Goal: Task Accomplishment & Management: Complete application form

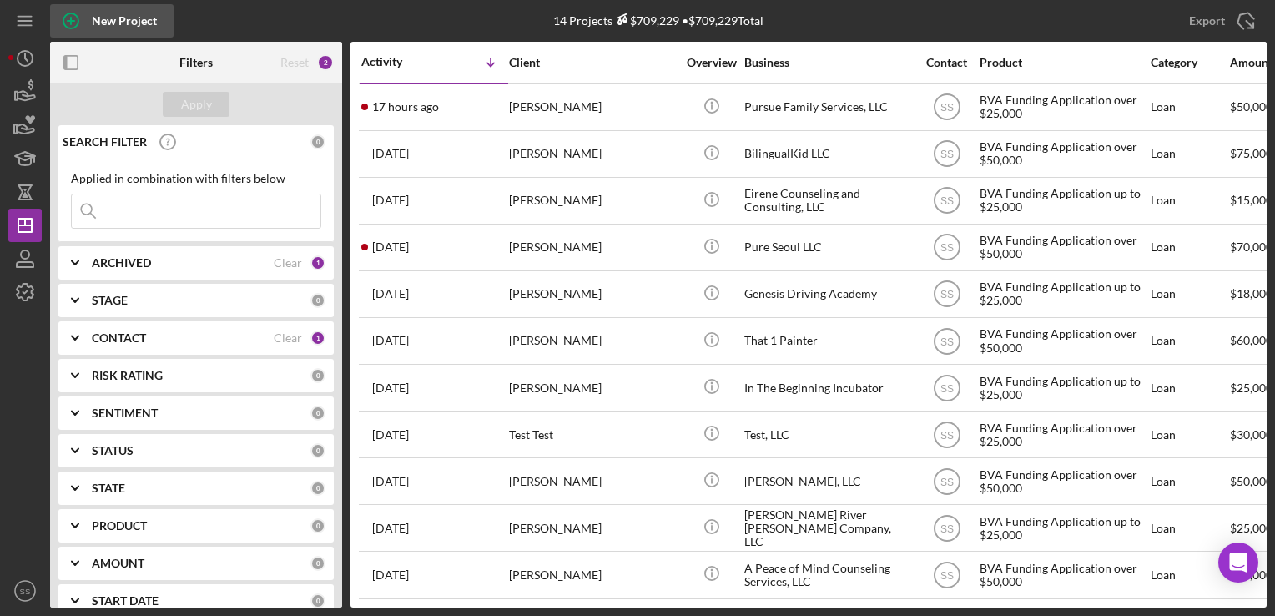
click at [75, 19] on icon "button" at bounding box center [71, 21] width 42 height 42
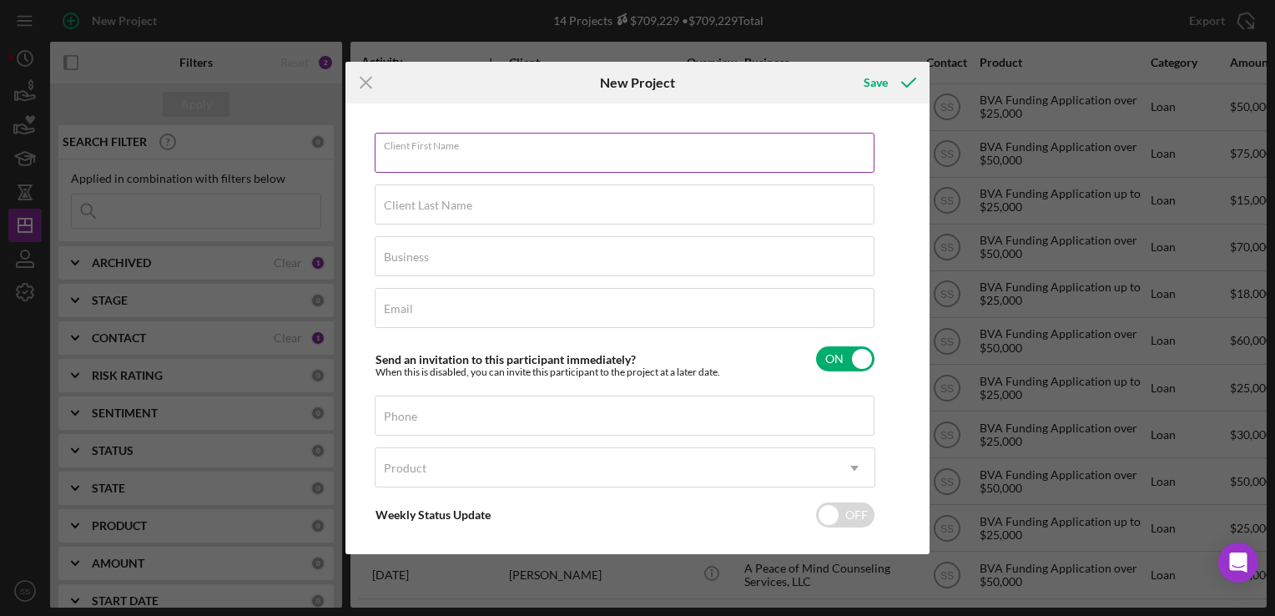
click at [437, 164] on input "Client First Name" at bounding box center [625, 153] width 500 height 40
type input "[PERSON_NAME]"
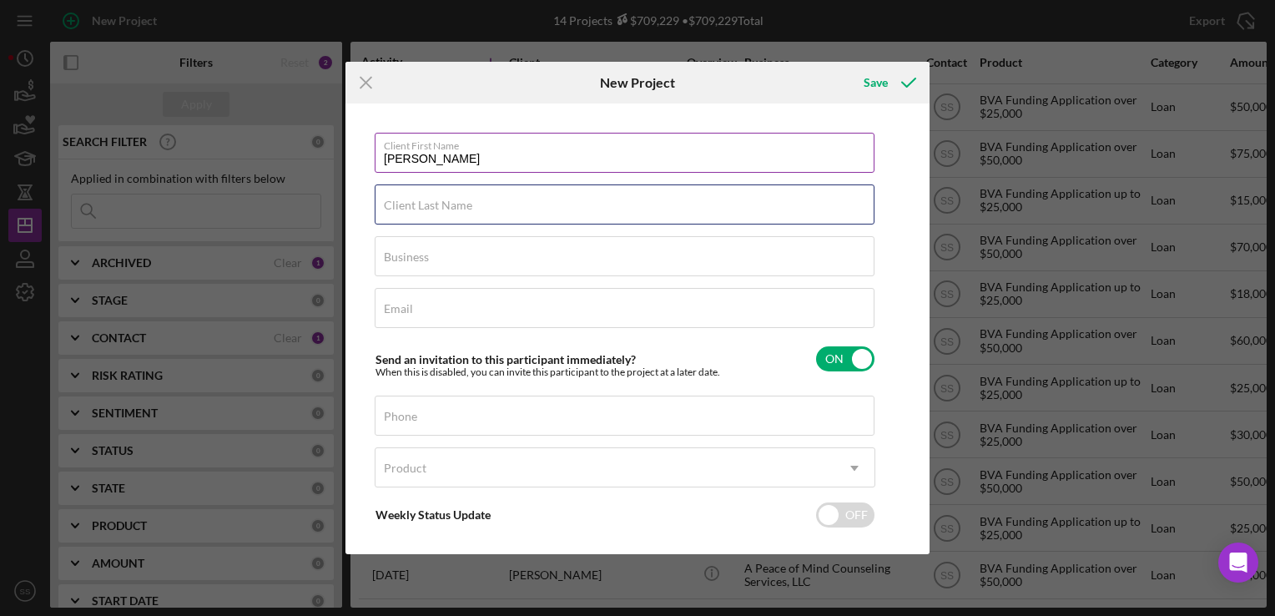
type input "[PERSON_NAME]"
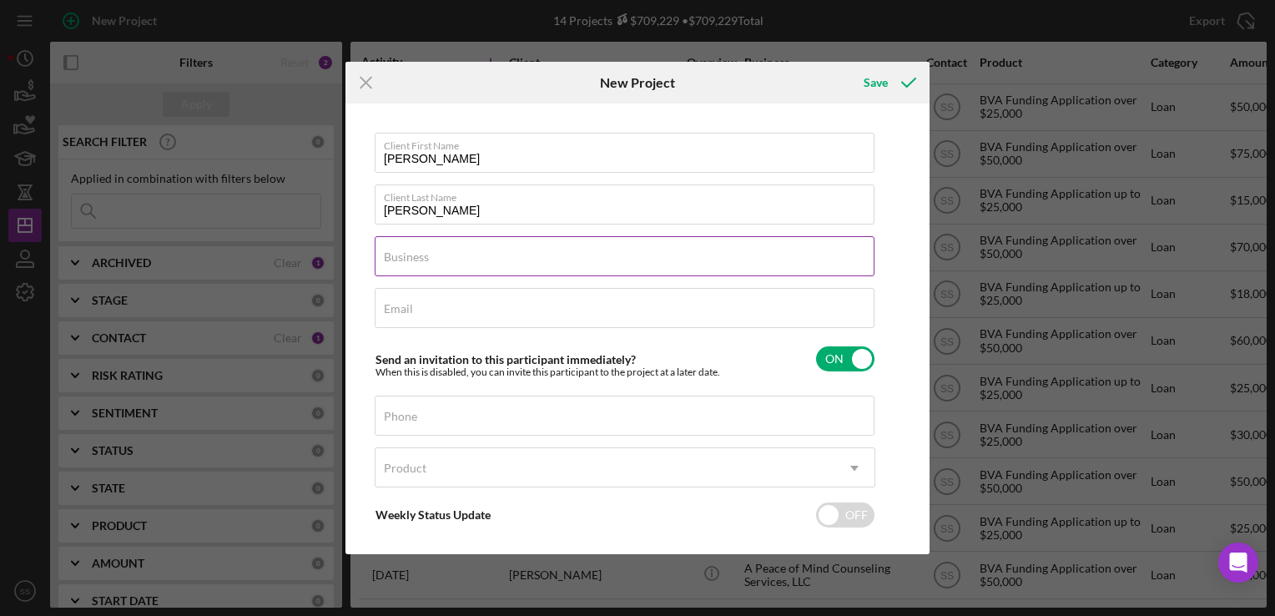
click at [462, 260] on input "Business" at bounding box center [625, 256] width 500 height 40
type input "TrailHead Creative"
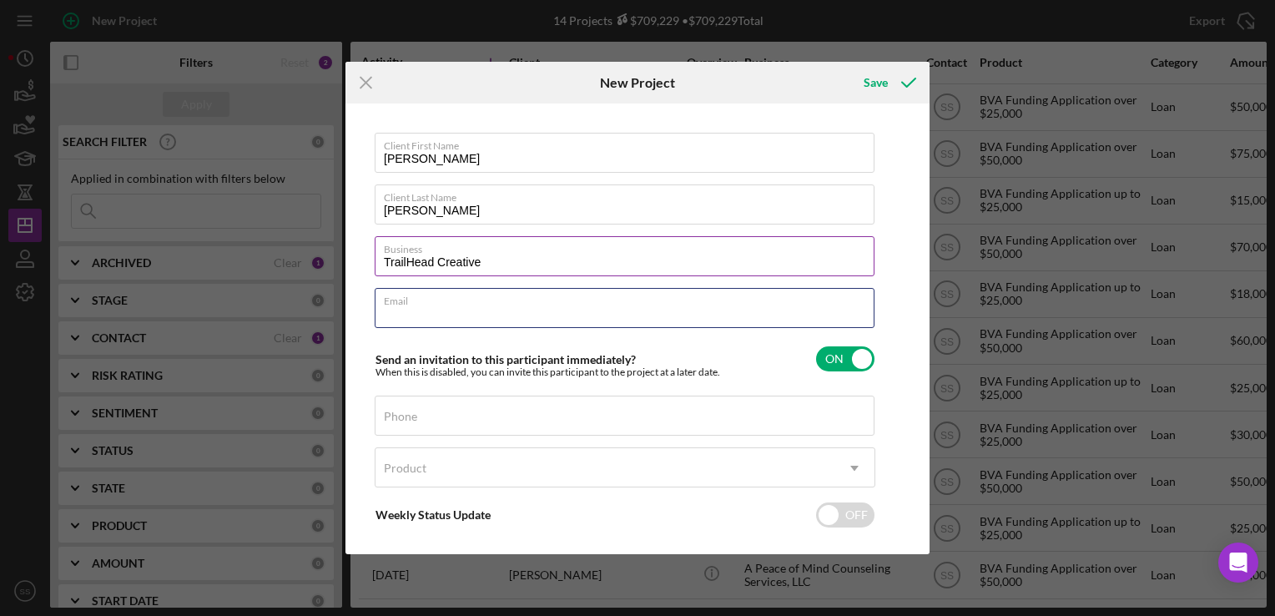
paste input "[PERSON_NAME][EMAIL_ADDRESS][DOMAIN_NAME]>"
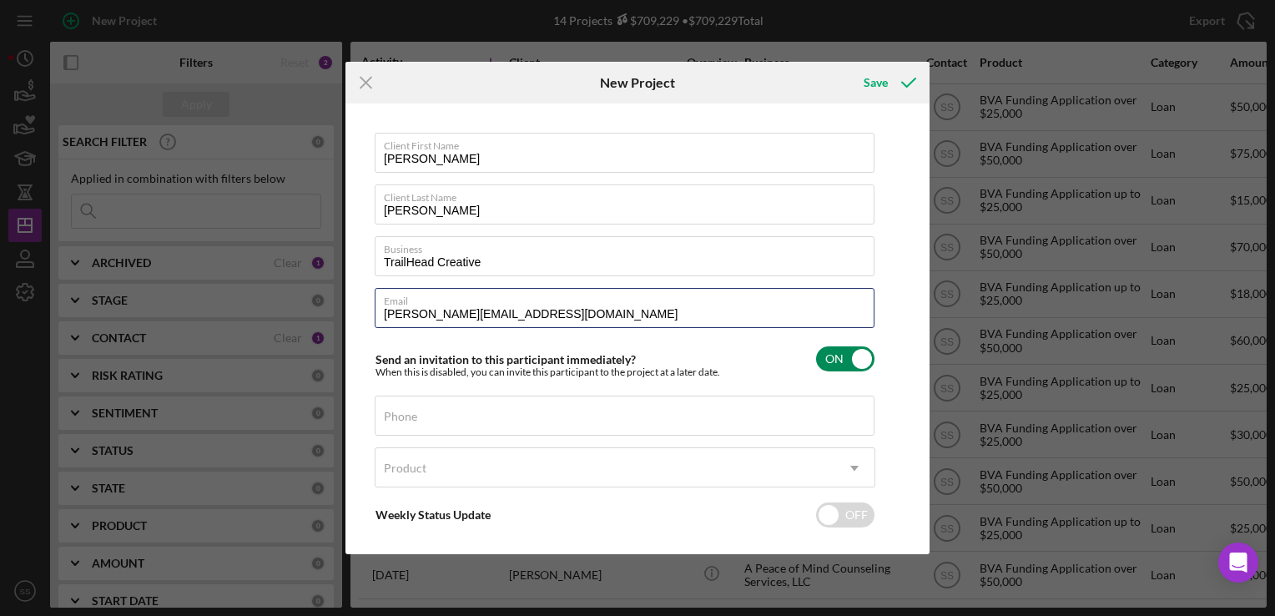
type input "[PERSON_NAME][EMAIL_ADDRESS][DOMAIN_NAME]"
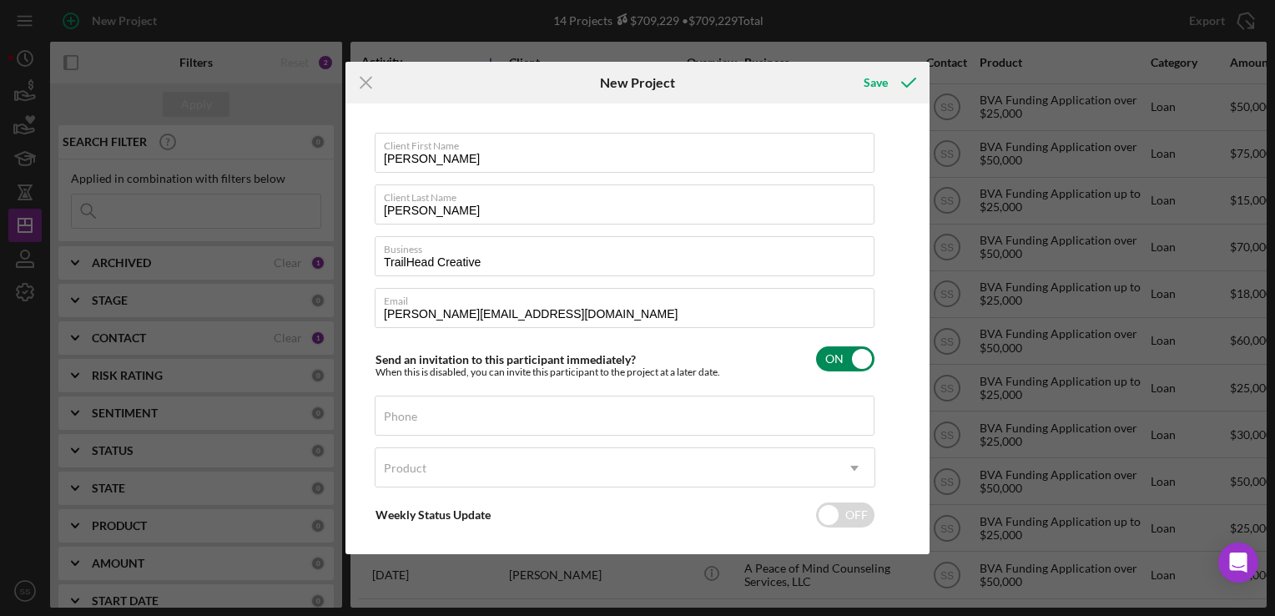
click at [783, 349] on div "Send an invitation to this participant immediately? When this is disabled, you …" at bounding box center [625, 359] width 501 height 39
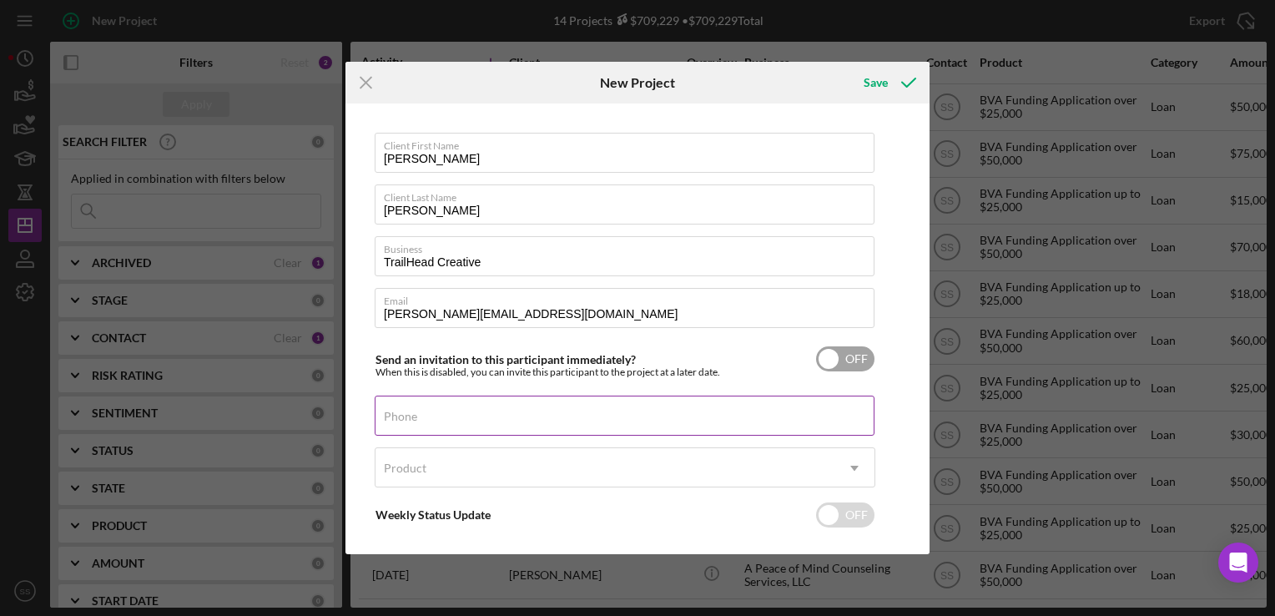
scroll to position [74, 0]
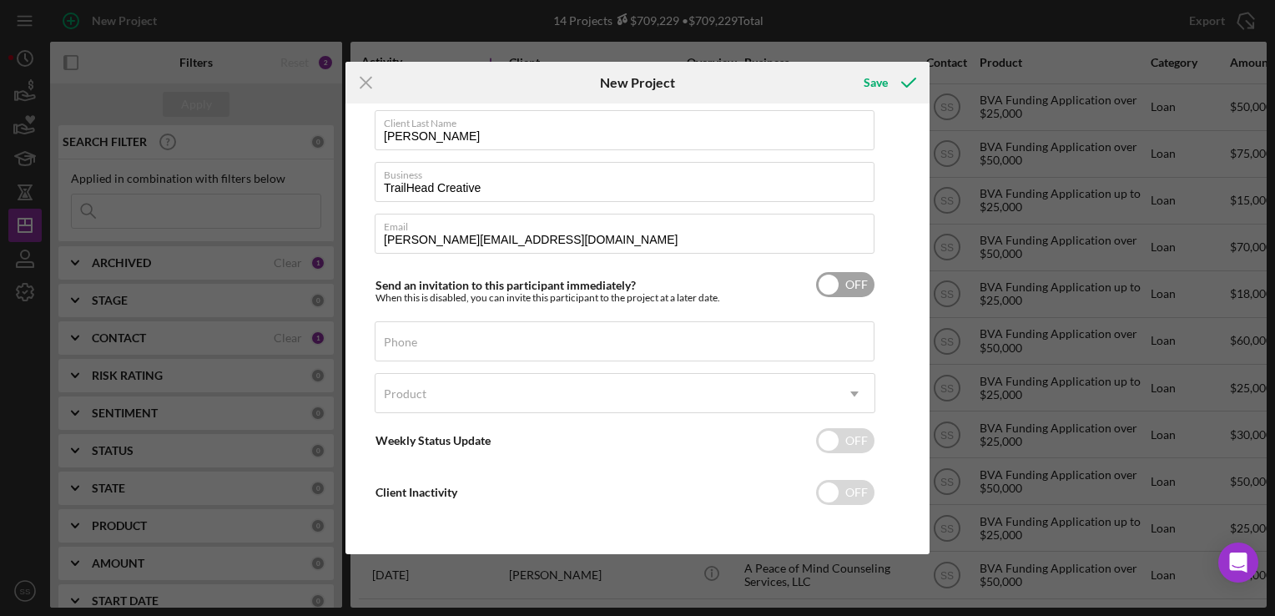
click at [861, 285] on input "checkbox" at bounding box center [845, 284] width 58 height 25
checkbox input "true"
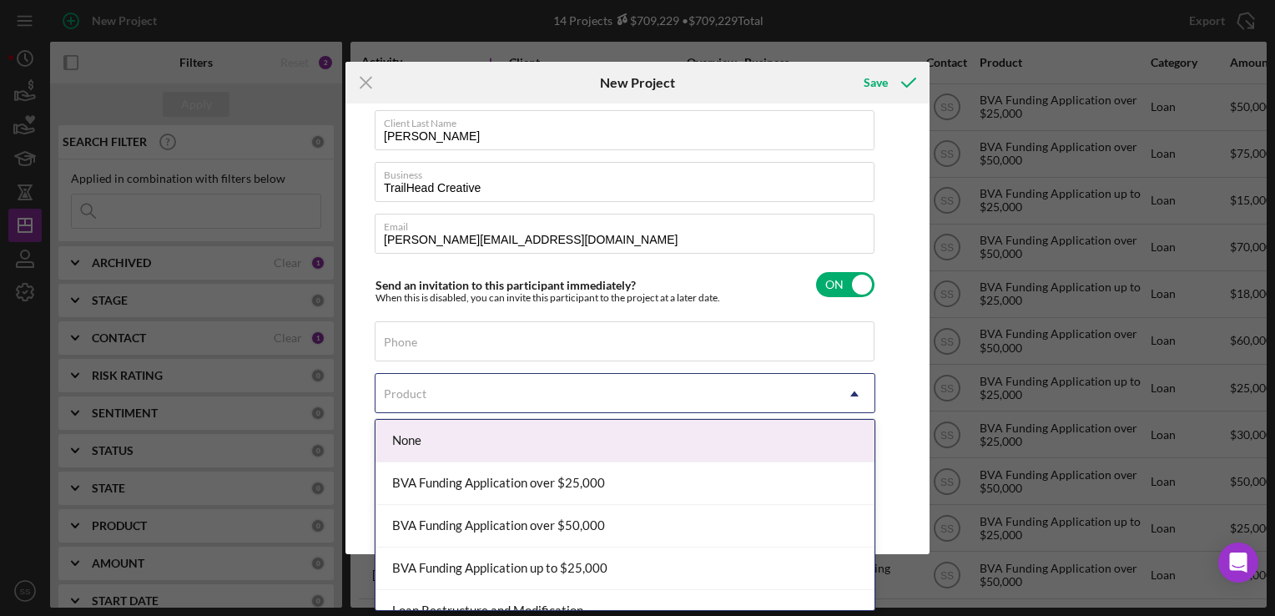
click at [824, 386] on div "Product" at bounding box center [604, 394] width 459 height 38
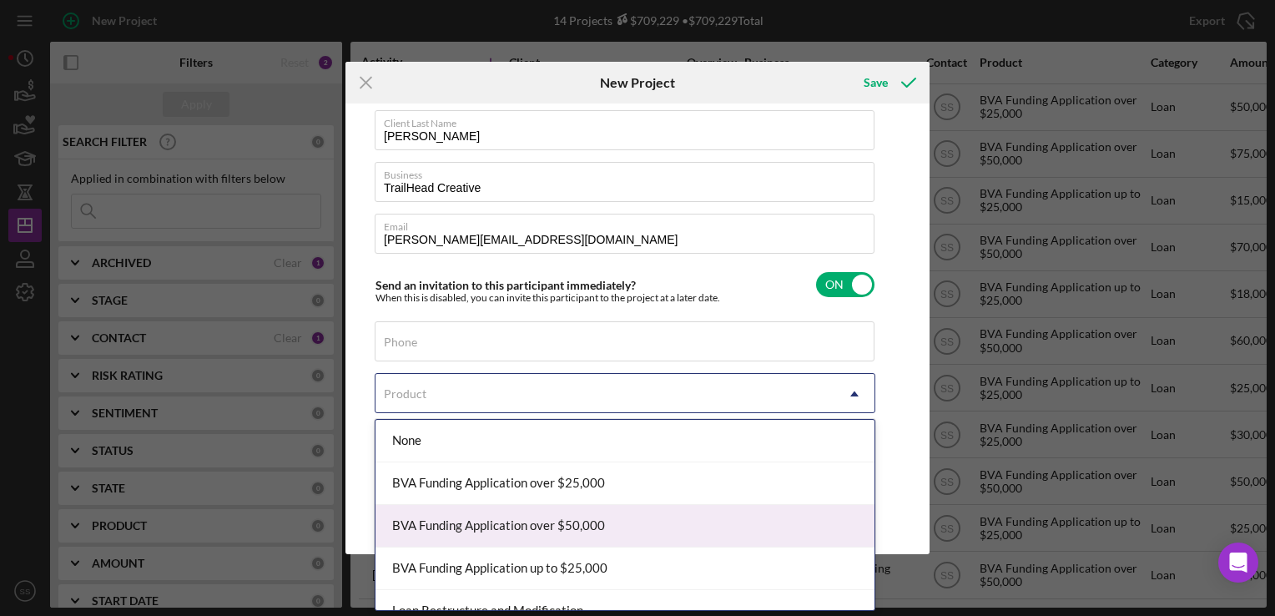
scroll to position [21, 0]
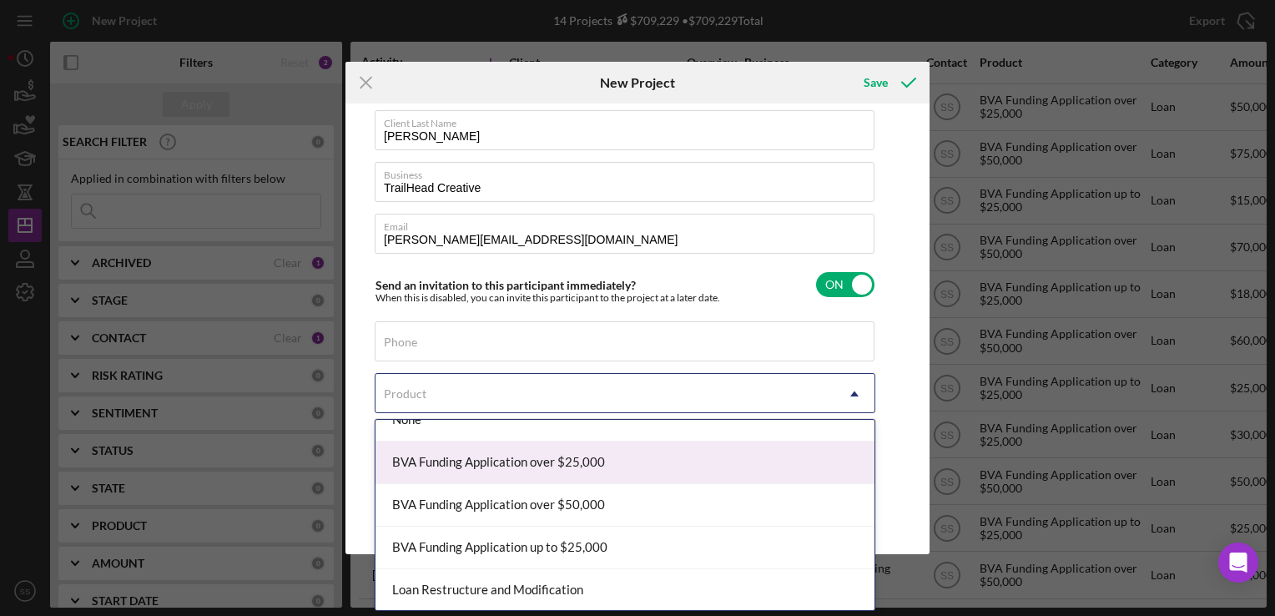
click at [625, 454] on div "BVA Funding Application over $25,000" at bounding box center [624, 462] width 499 height 43
checkbox input "true"
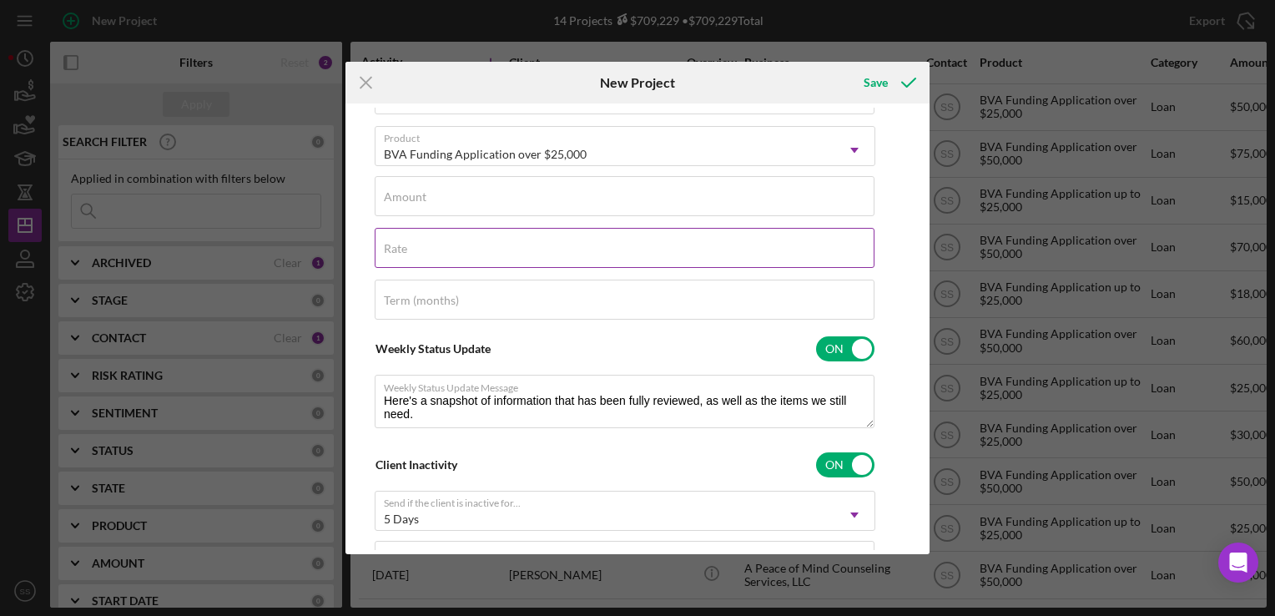
scroll to position [408, 0]
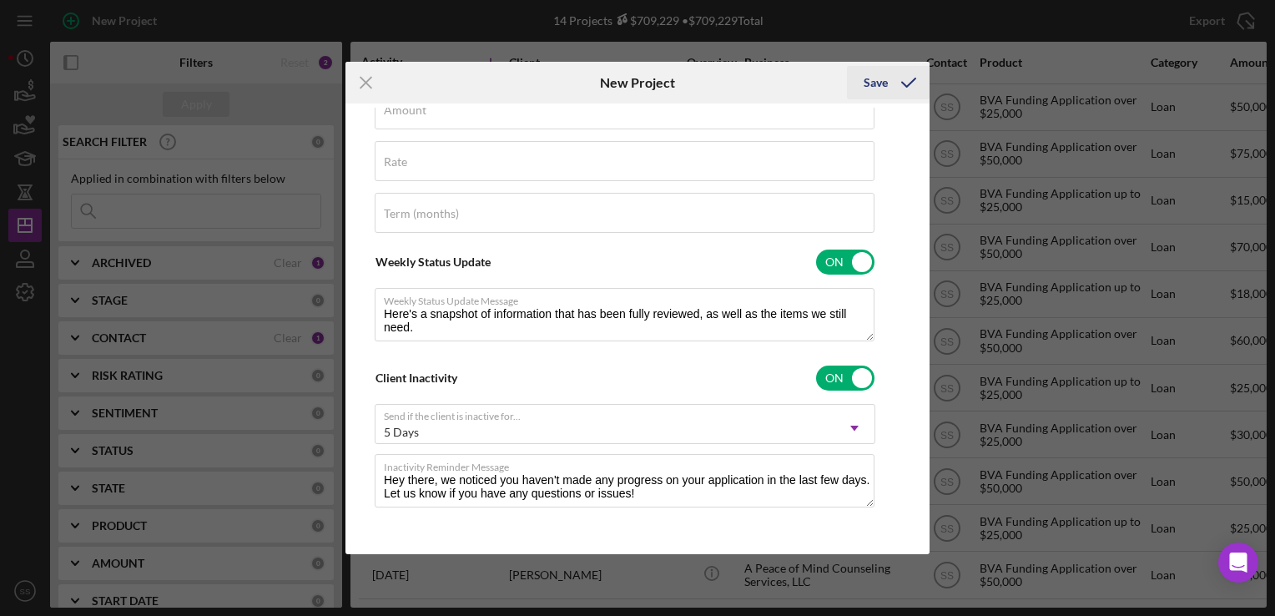
click at [894, 84] on icon "submit" at bounding box center [909, 83] width 42 height 42
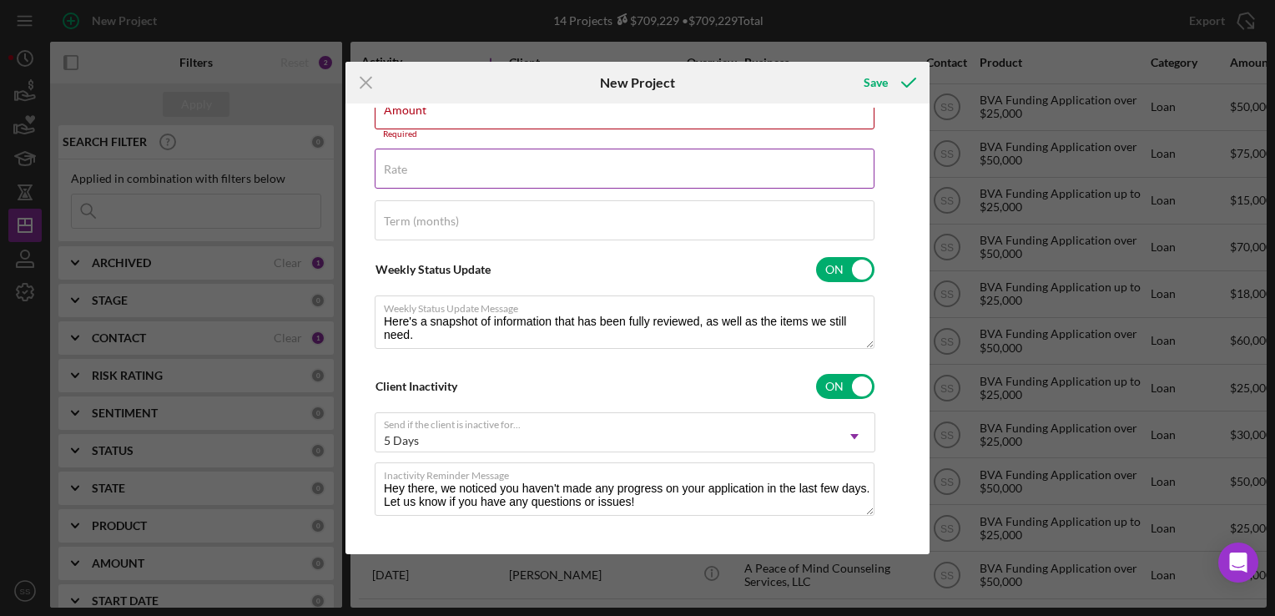
scroll to position [325, 0]
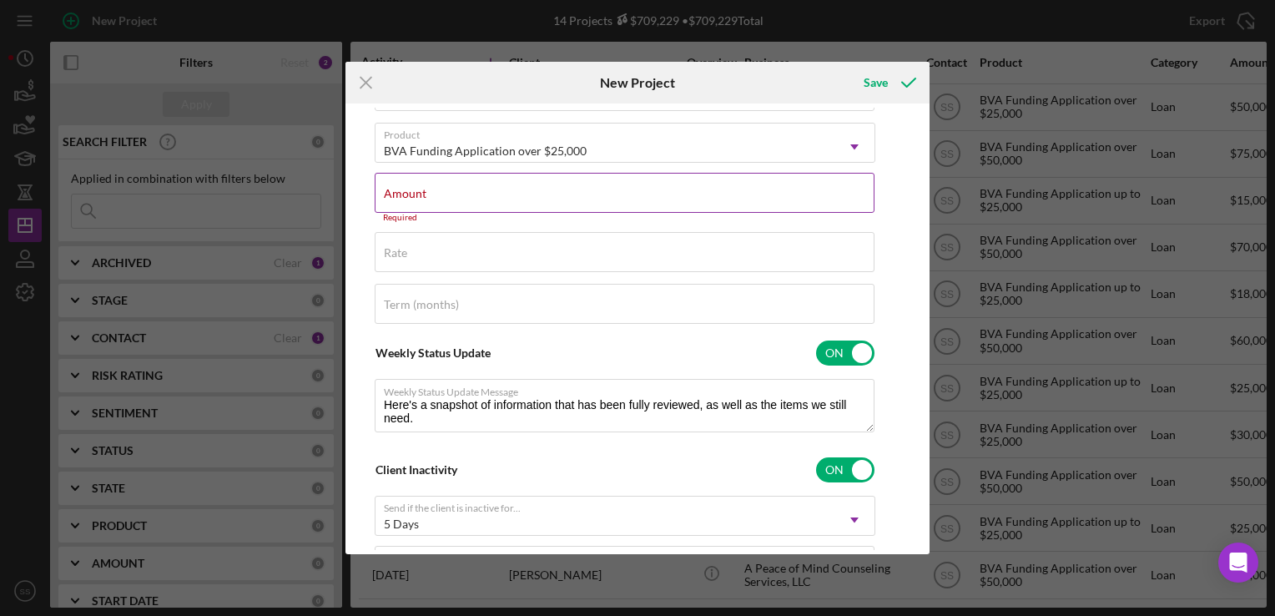
click at [593, 192] on input "Amount" at bounding box center [625, 193] width 500 height 40
click at [648, 154] on div "BVA Funding Application over $25,000" at bounding box center [604, 151] width 459 height 38
click at [616, 224] on div "Client First Name [PERSON_NAME] Client Last Name [PERSON_NAME] Business TrailHe…" at bounding box center [625, 213] width 501 height 810
click at [619, 209] on input "Amount" at bounding box center [625, 193] width 500 height 40
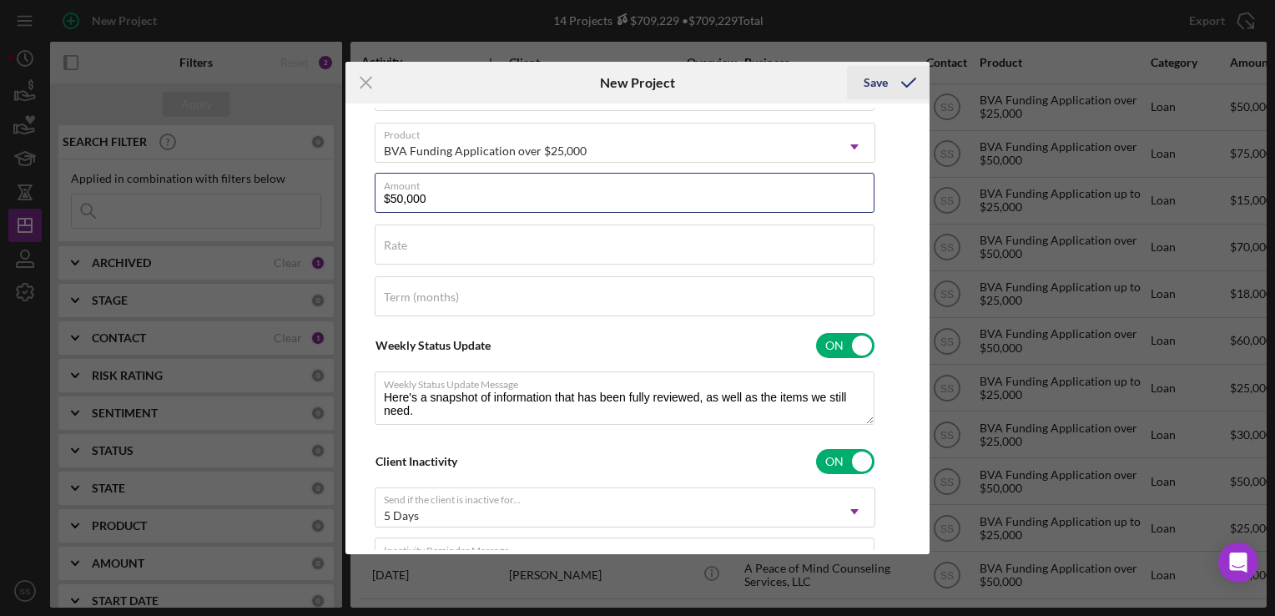
type input "$50,000"
click at [881, 93] on div "Save" at bounding box center [876, 82] width 24 height 33
checkbox input "false"
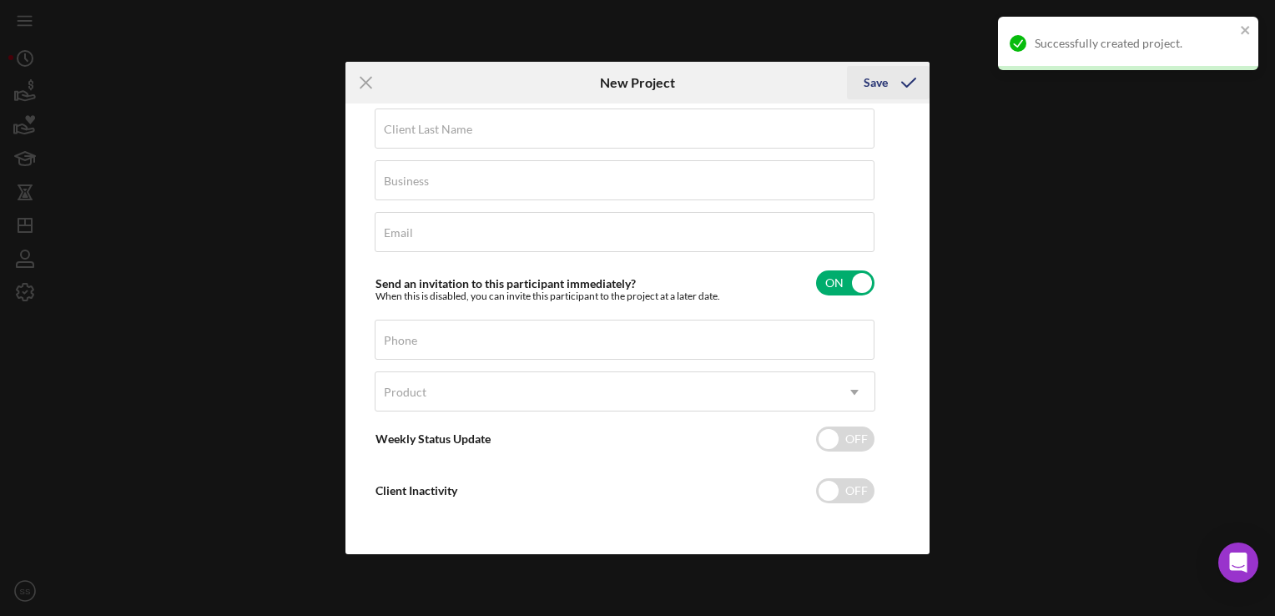
scroll to position [74, 0]
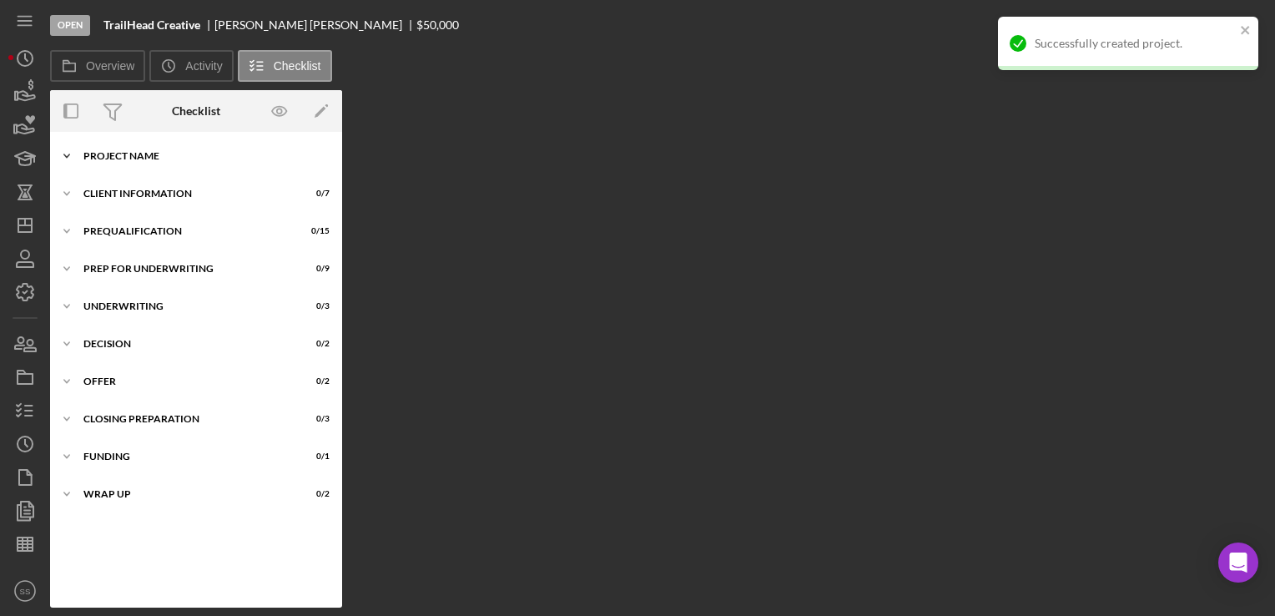
click at [123, 143] on div "Icon/Expander Project Name 0 / 1" at bounding box center [196, 155] width 292 height 33
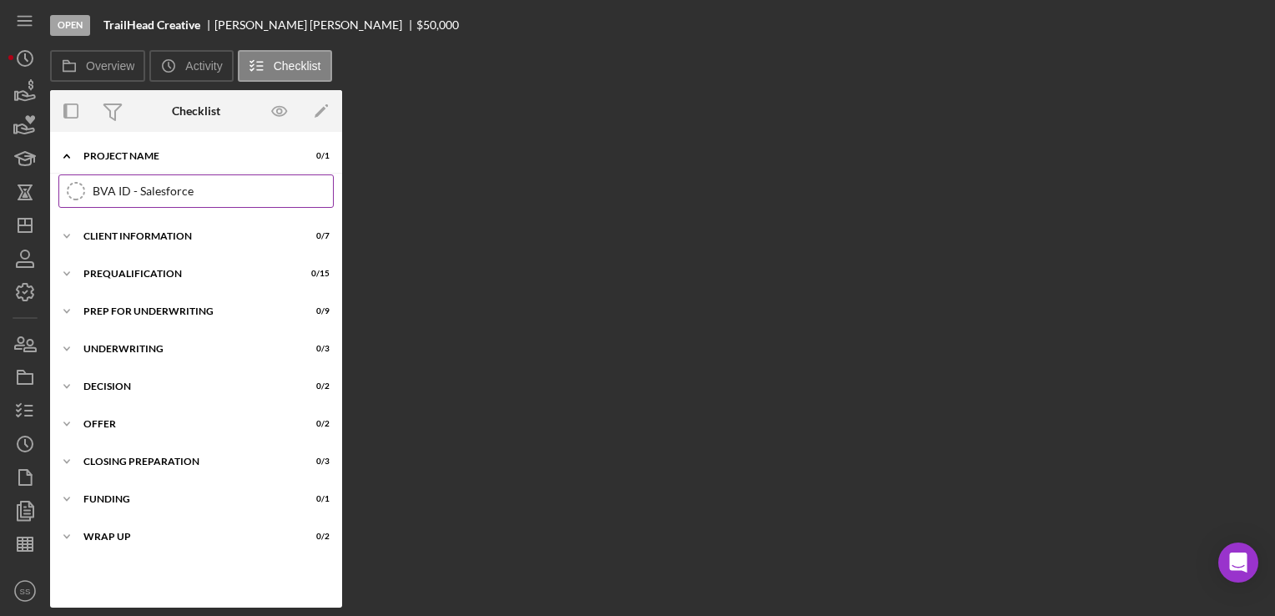
click at [136, 185] on div "BVA ID - Salesforce" at bounding box center [213, 190] width 240 height 13
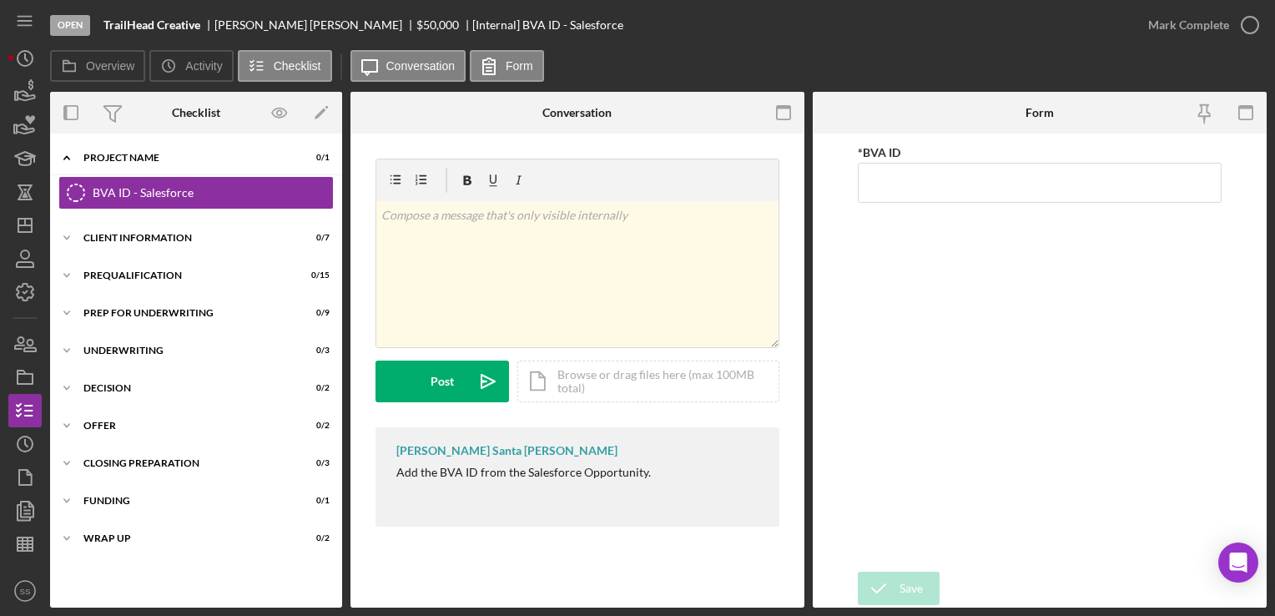
click at [1023, 209] on div "*BVA ID" at bounding box center [1039, 352] width 363 height 421
click at [1029, 197] on input "*BVA ID" at bounding box center [1039, 183] width 363 height 40
type input "000910"
click at [906, 600] on div "Save" at bounding box center [910, 588] width 23 height 33
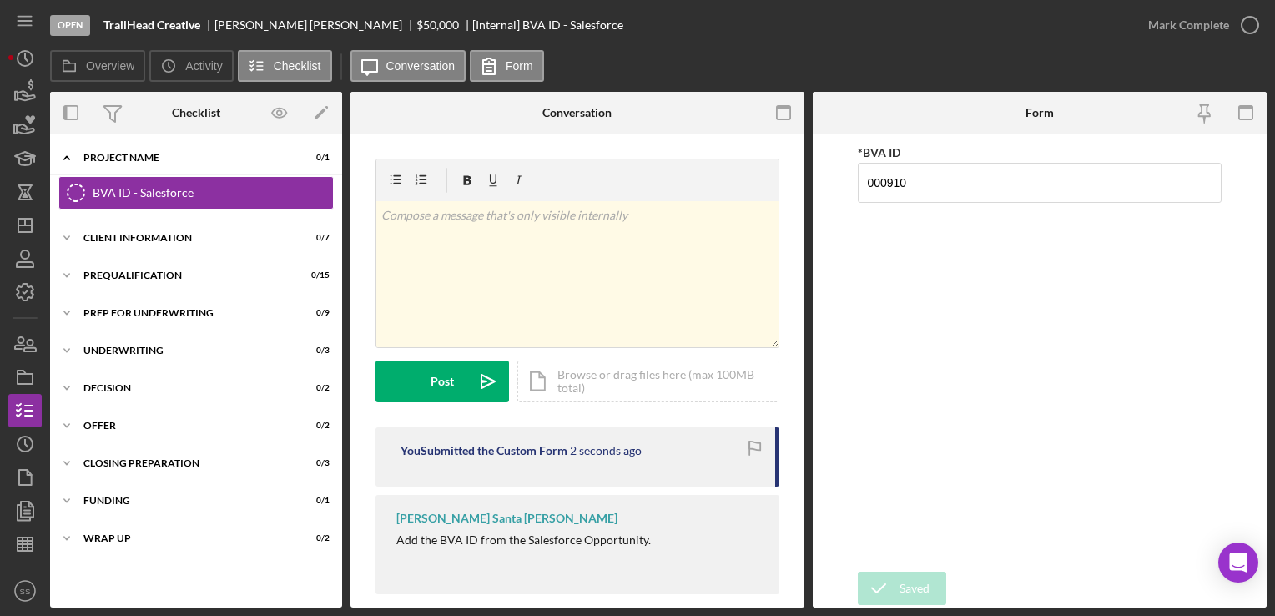
click at [1245, 20] on div "Saved" at bounding box center [1128, 16] width 267 height 7
click at [0, 0] on icon "button" at bounding box center [0, 0] width 0 height 0
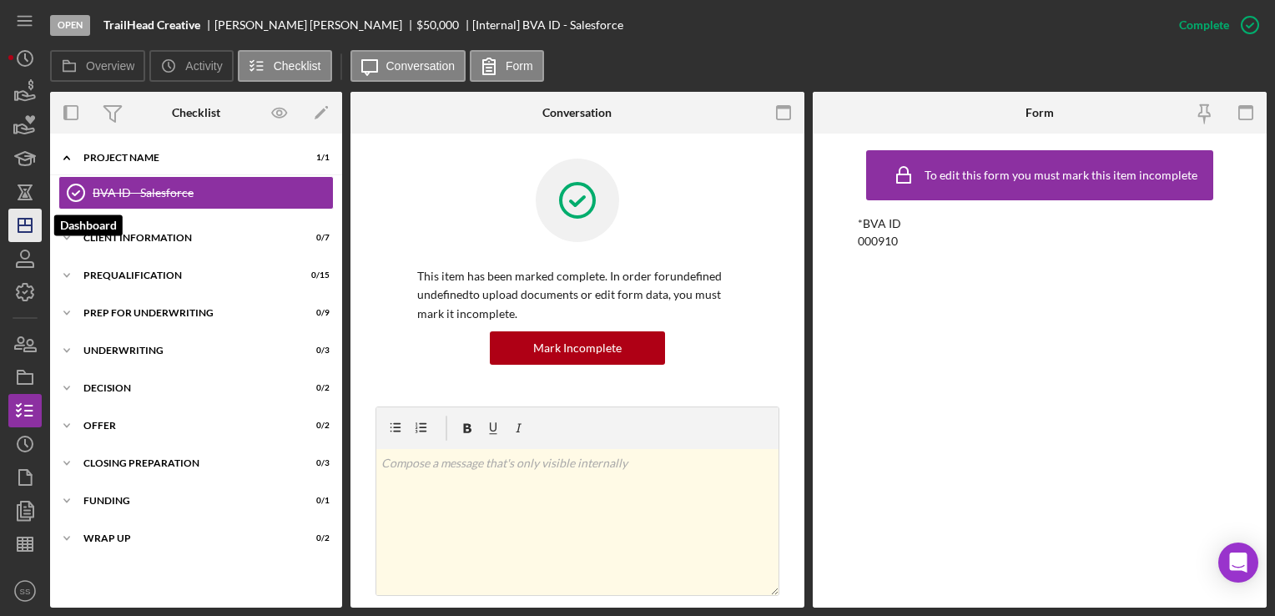
click at [26, 212] on icon "Icon/Dashboard" at bounding box center [25, 225] width 42 height 42
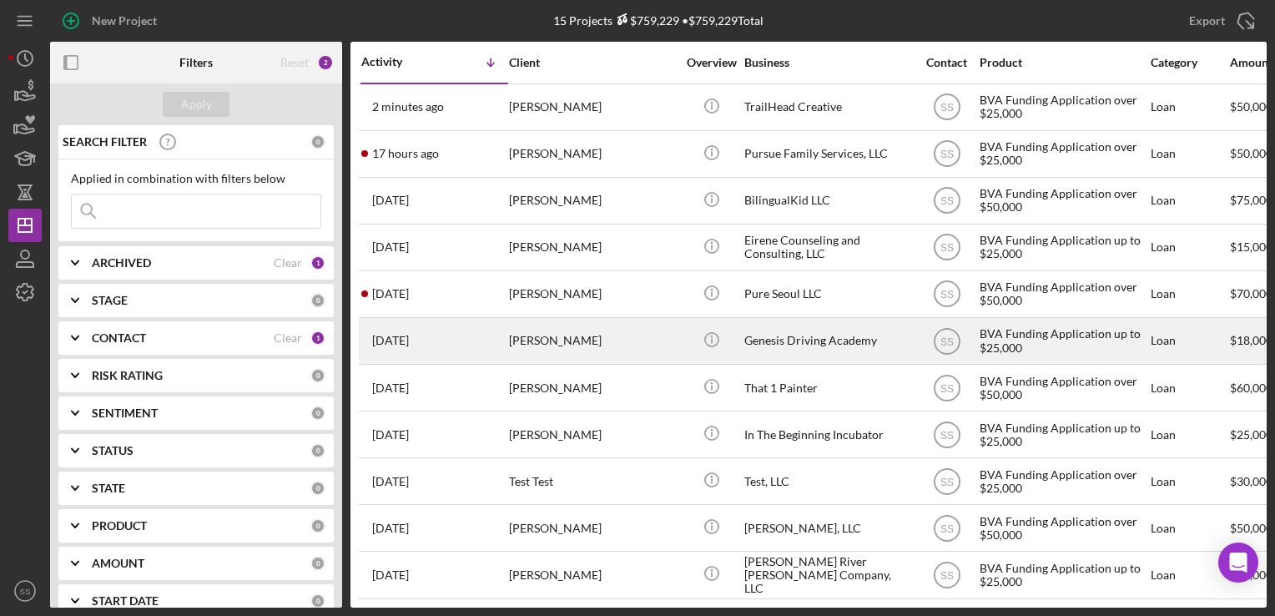
click at [526, 350] on div "[PERSON_NAME]" at bounding box center [592, 341] width 167 height 44
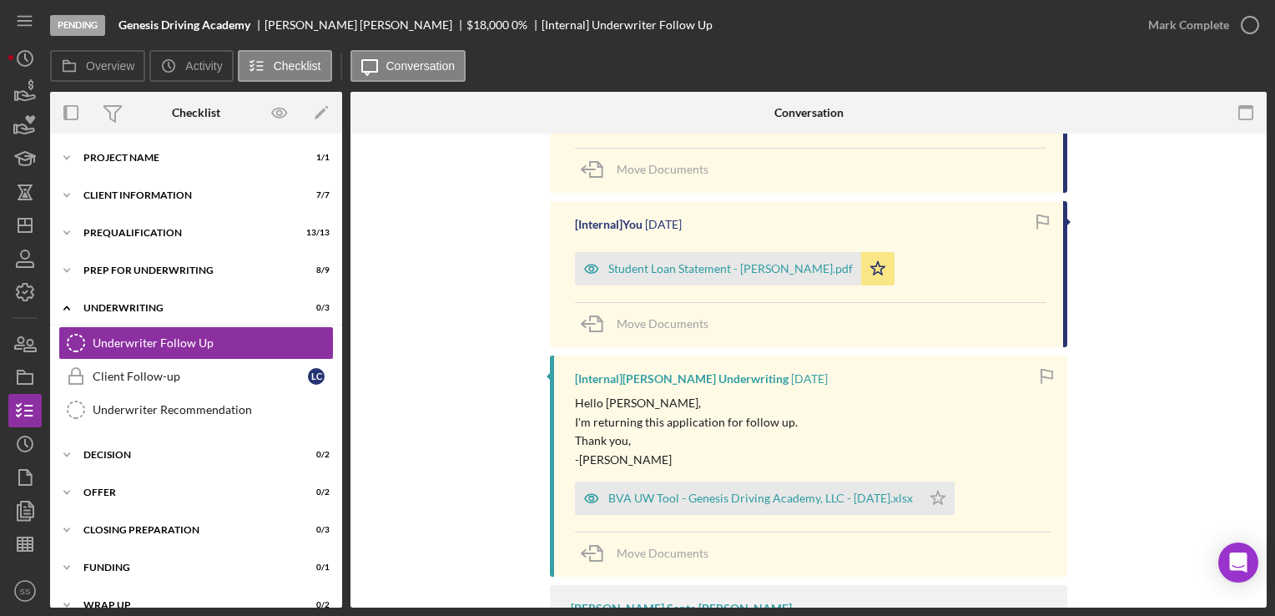
scroll to position [516, 0]
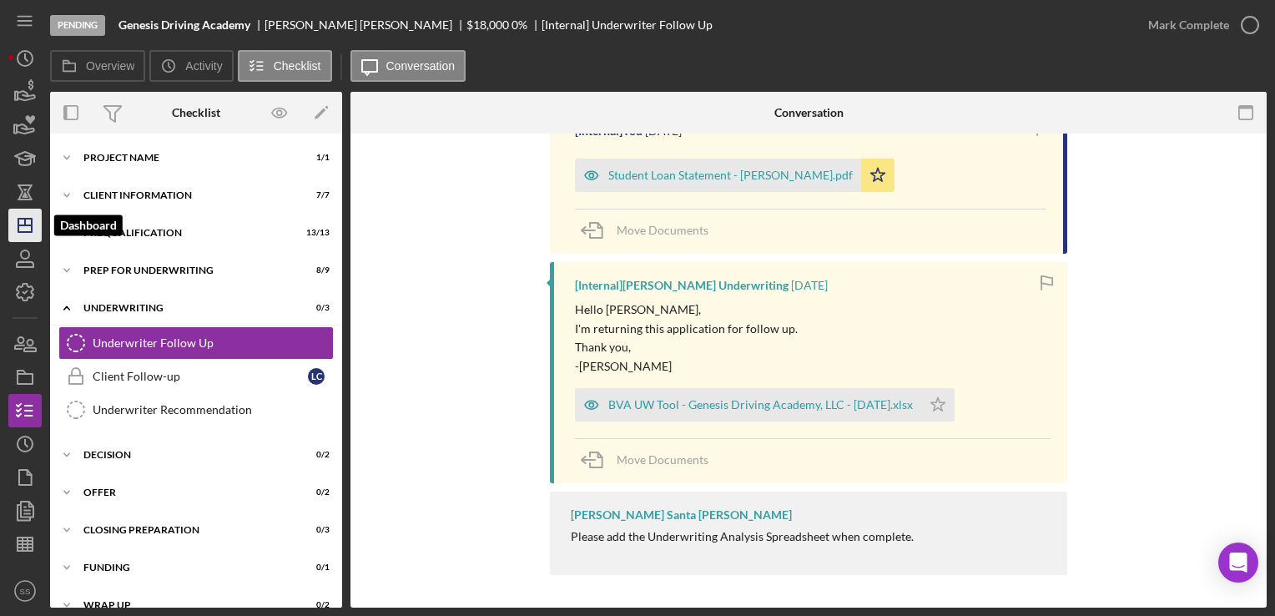
click at [20, 219] on icon "Icon/Dashboard" at bounding box center [25, 225] width 42 height 42
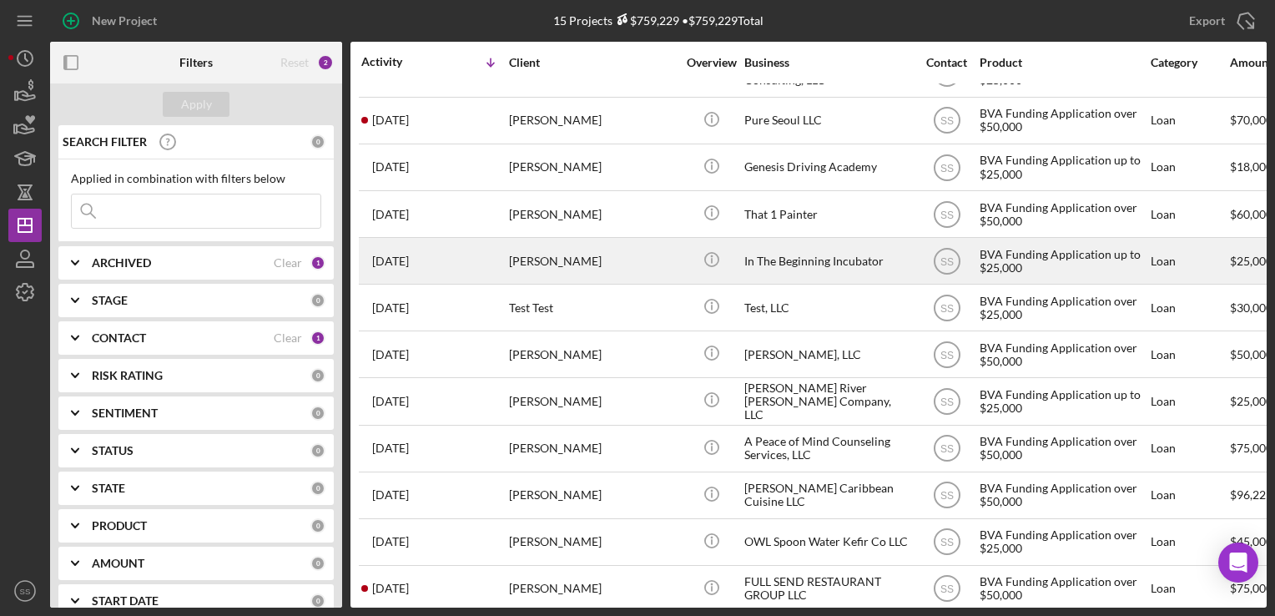
scroll to position [199, 0]
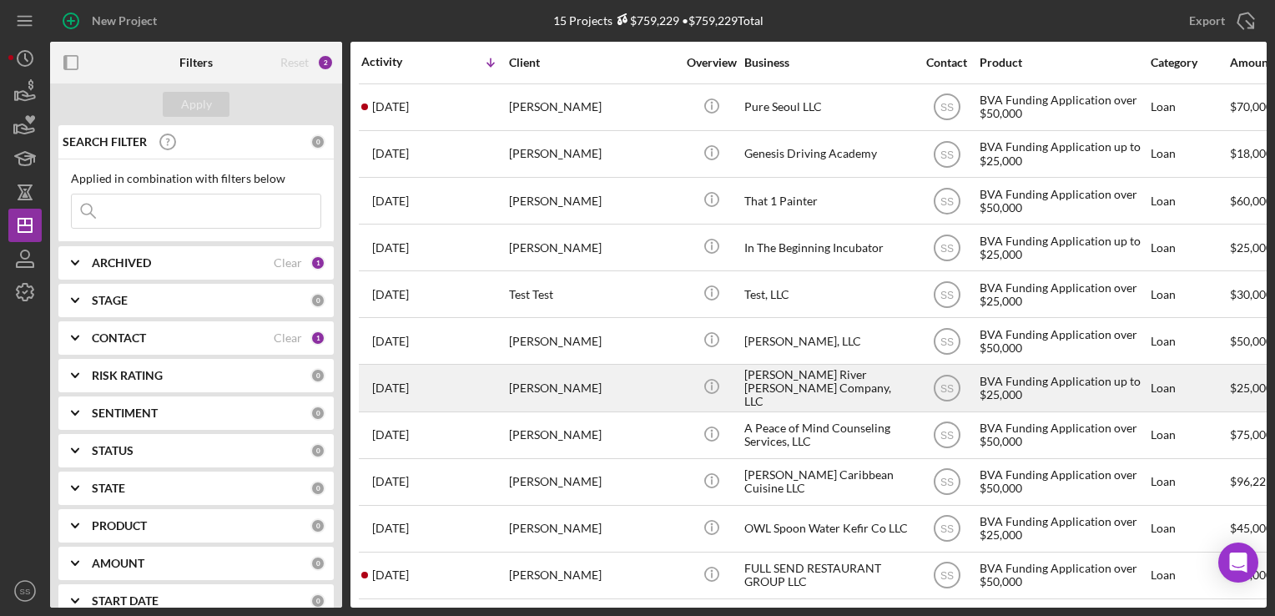
drag, startPoint x: 630, startPoint y: 396, endPoint x: 521, endPoint y: 386, distance: 109.8
click at [521, 386] on div "[PERSON_NAME]" at bounding box center [592, 387] width 167 height 44
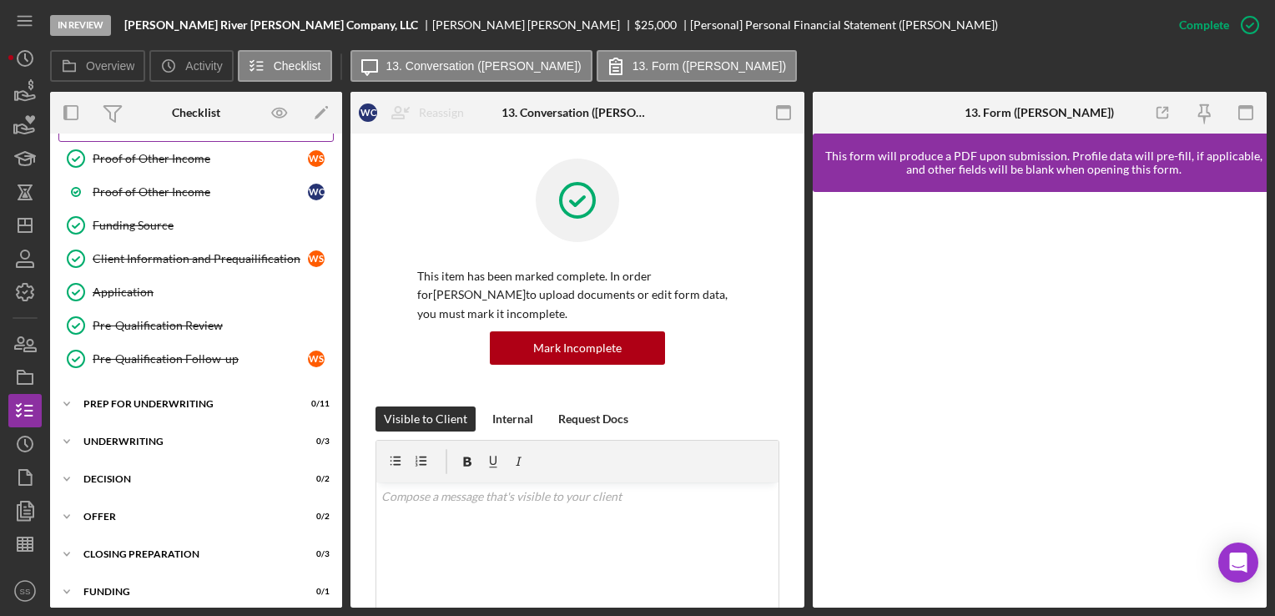
scroll to position [486, 0]
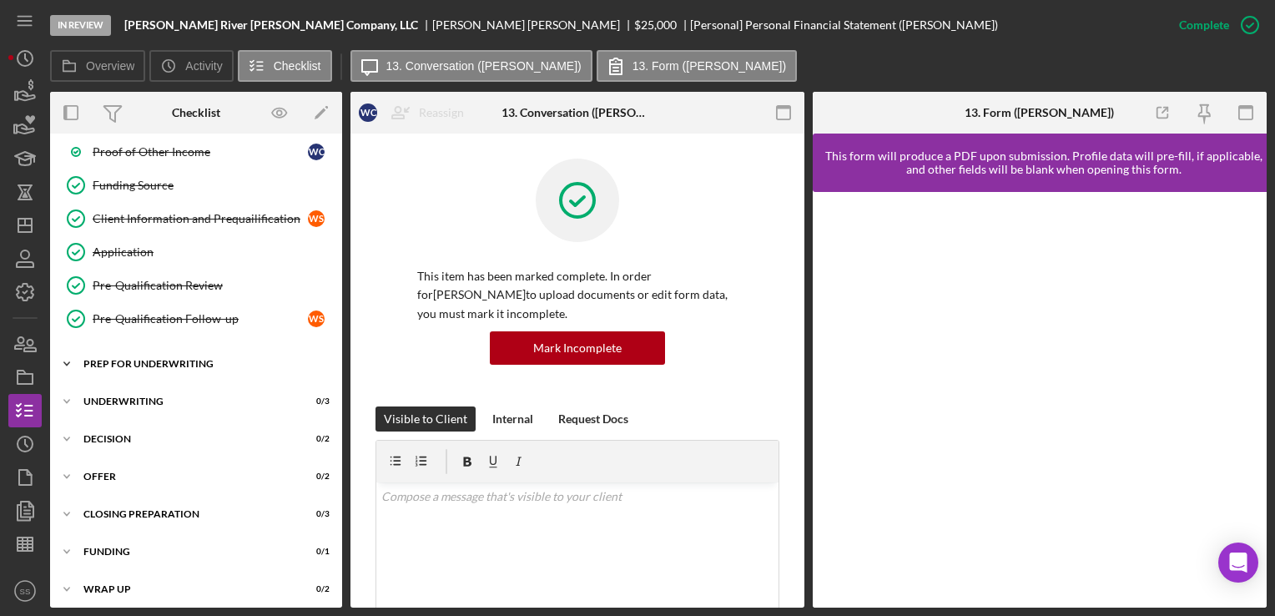
click at [138, 365] on div "Icon/Expander Prep for Underwriting 0 / 11" at bounding box center [196, 363] width 292 height 33
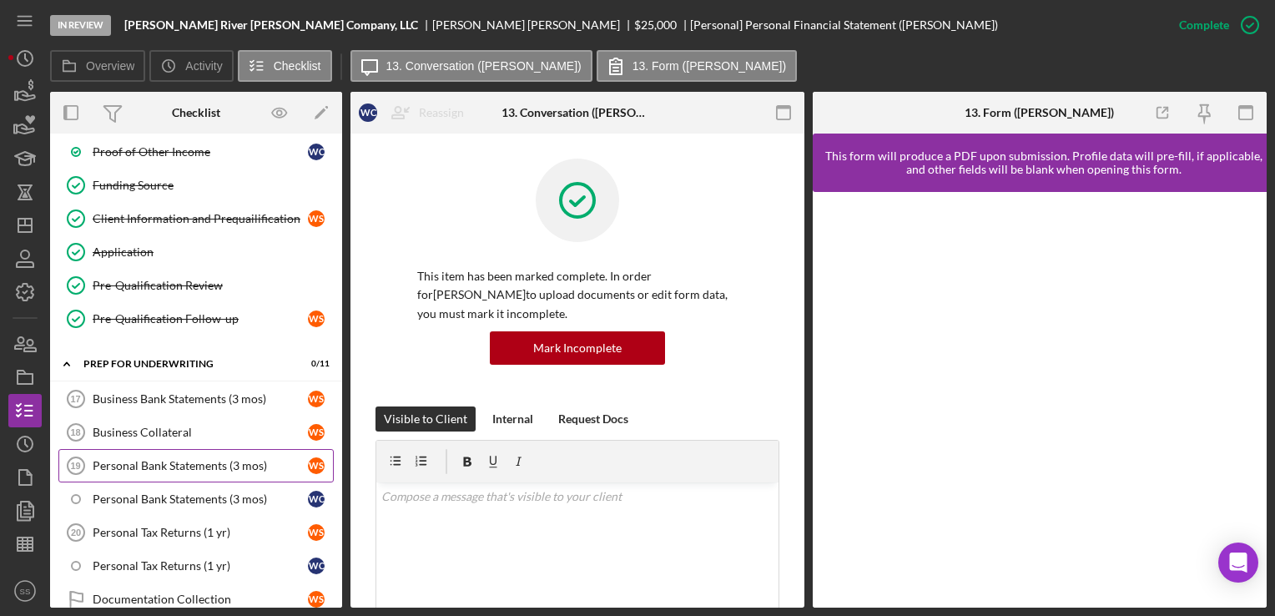
scroll to position [572, 0]
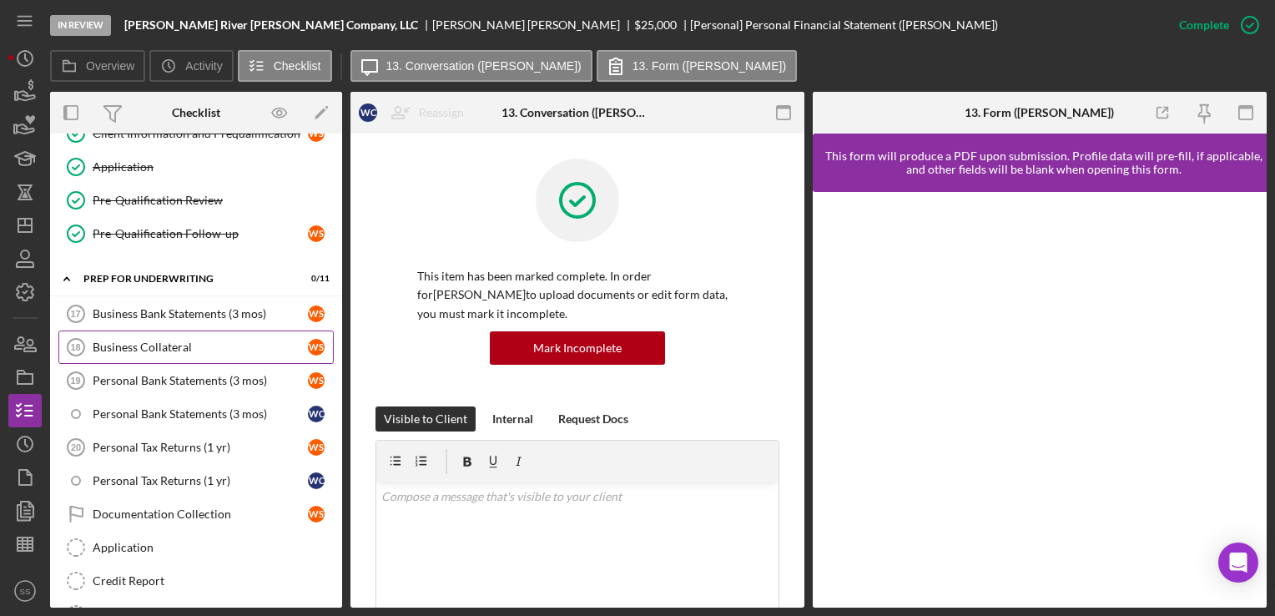
click at [192, 330] on link "Business Collateral 18 Business Collateral W S" at bounding box center [195, 346] width 275 height 33
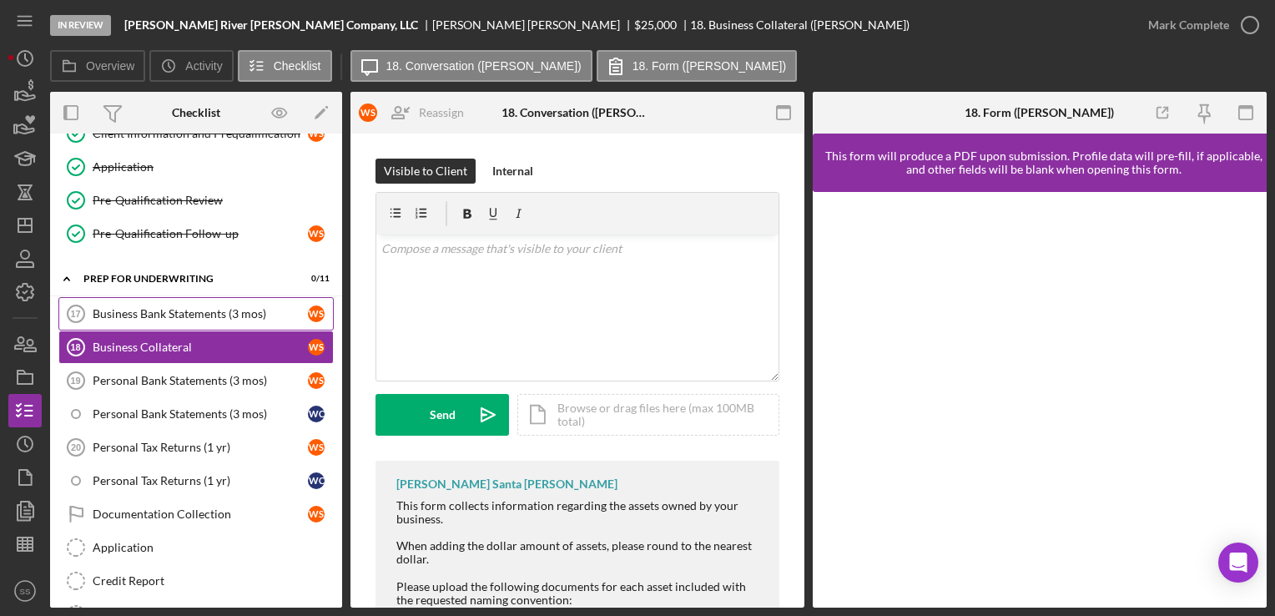
click at [206, 310] on div "Business Bank Statements (3 mos)" at bounding box center [200, 313] width 215 height 13
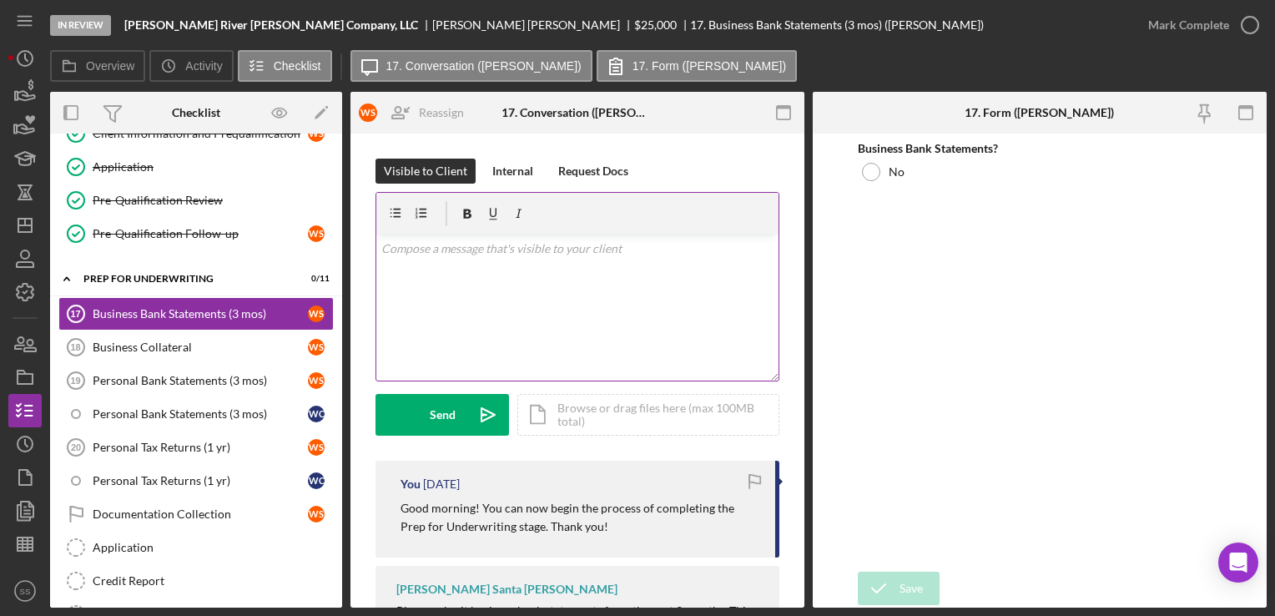
scroll to position [238, 0]
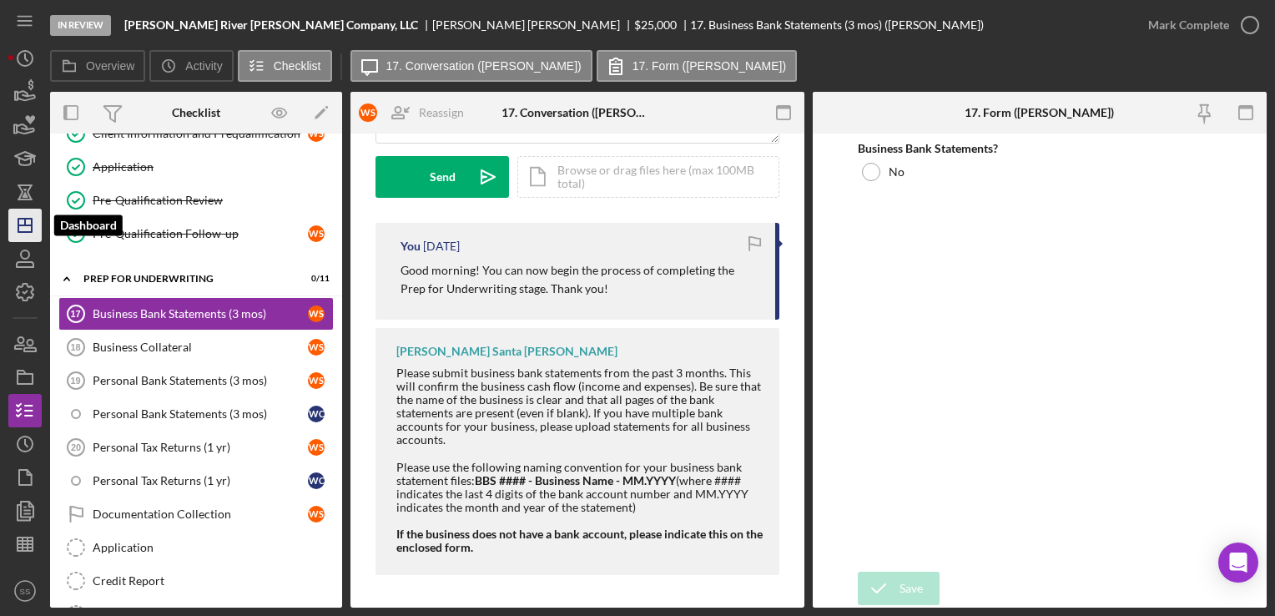
click at [12, 225] on icon "Icon/Dashboard" at bounding box center [25, 225] width 42 height 42
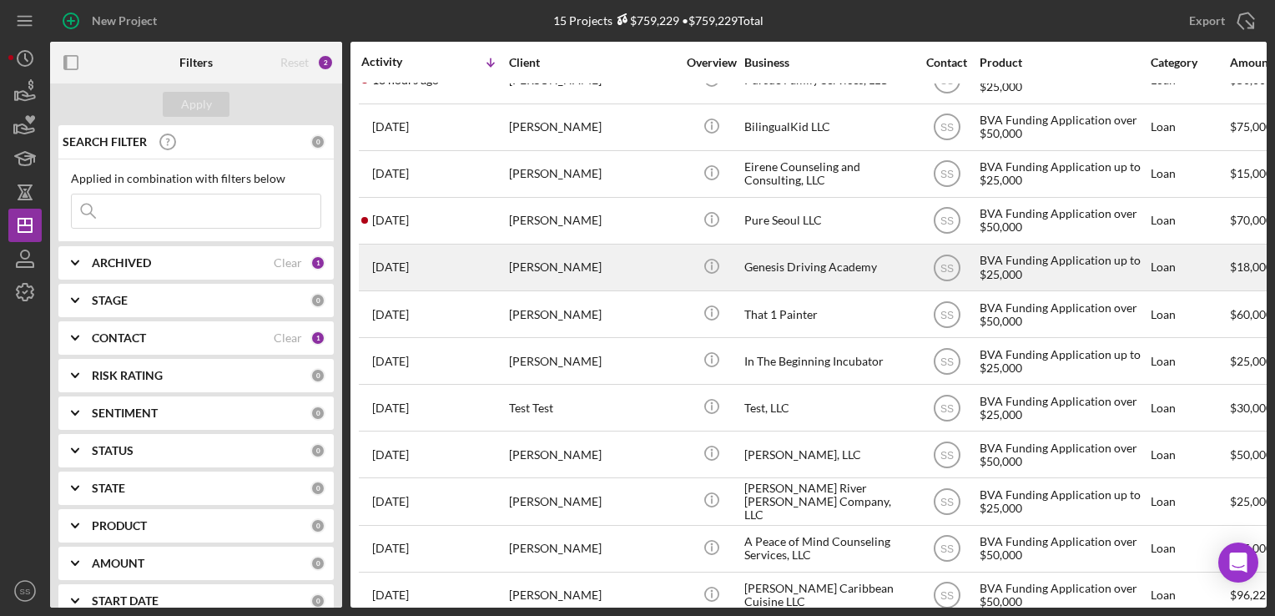
scroll to position [73, 0]
click at [805, 322] on div "That 1 Painter" at bounding box center [827, 314] width 167 height 44
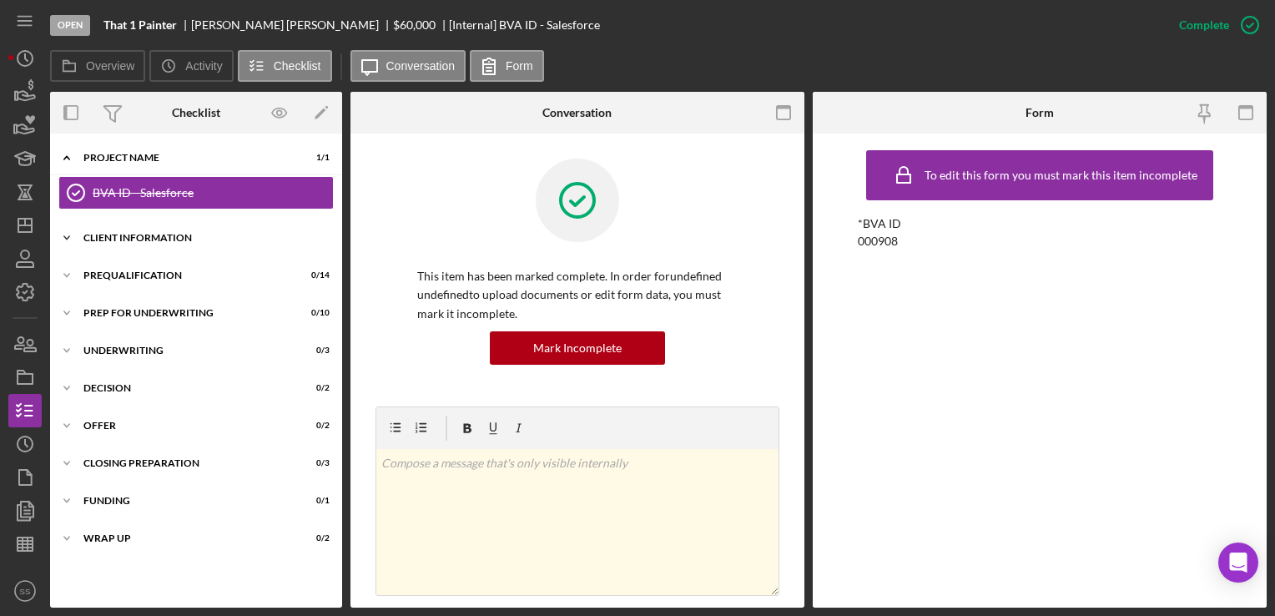
click at [141, 239] on div "Client Information" at bounding box center [202, 238] width 238 height 10
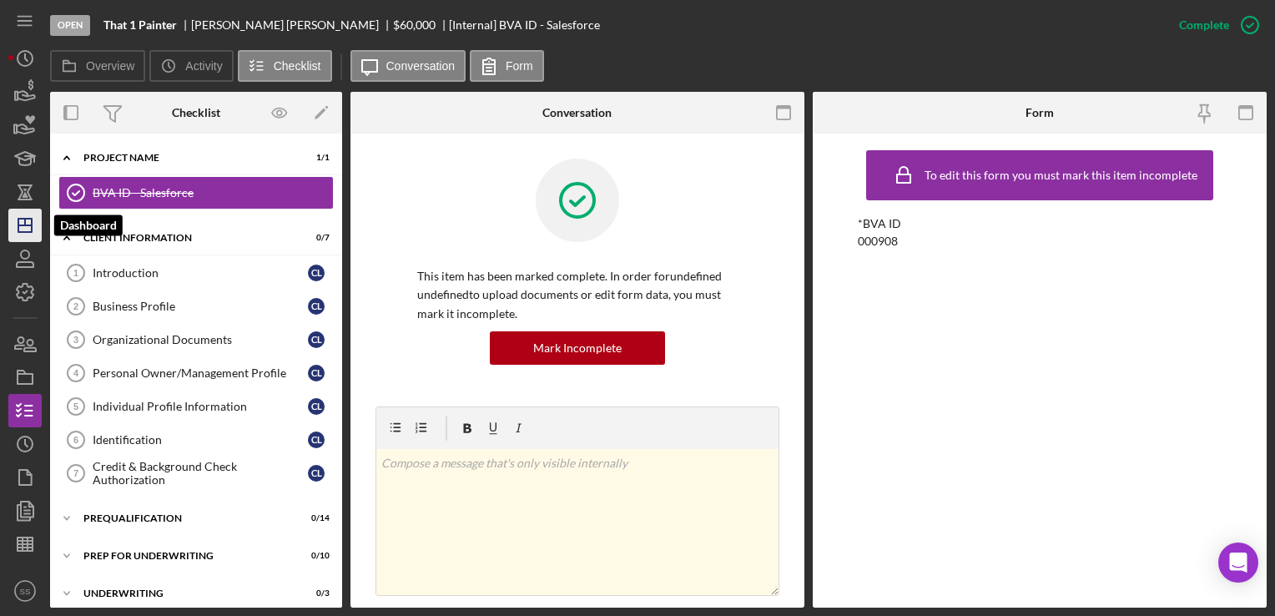
click at [23, 209] on icon "Icon/Dashboard" at bounding box center [25, 225] width 42 height 42
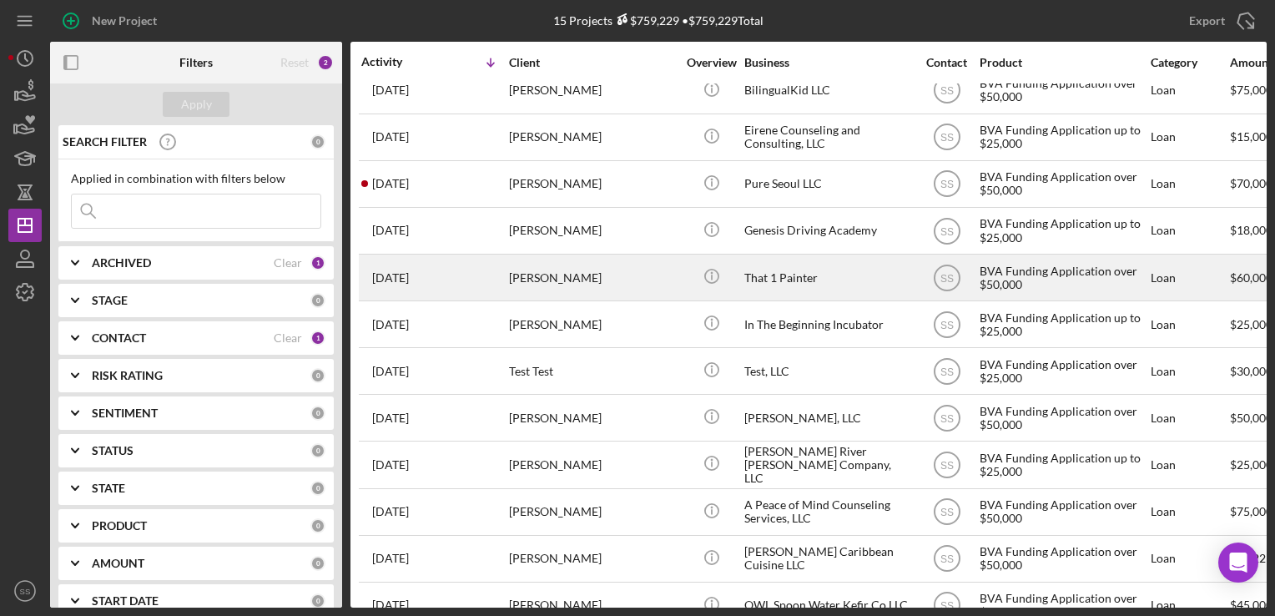
scroll to position [187, 0]
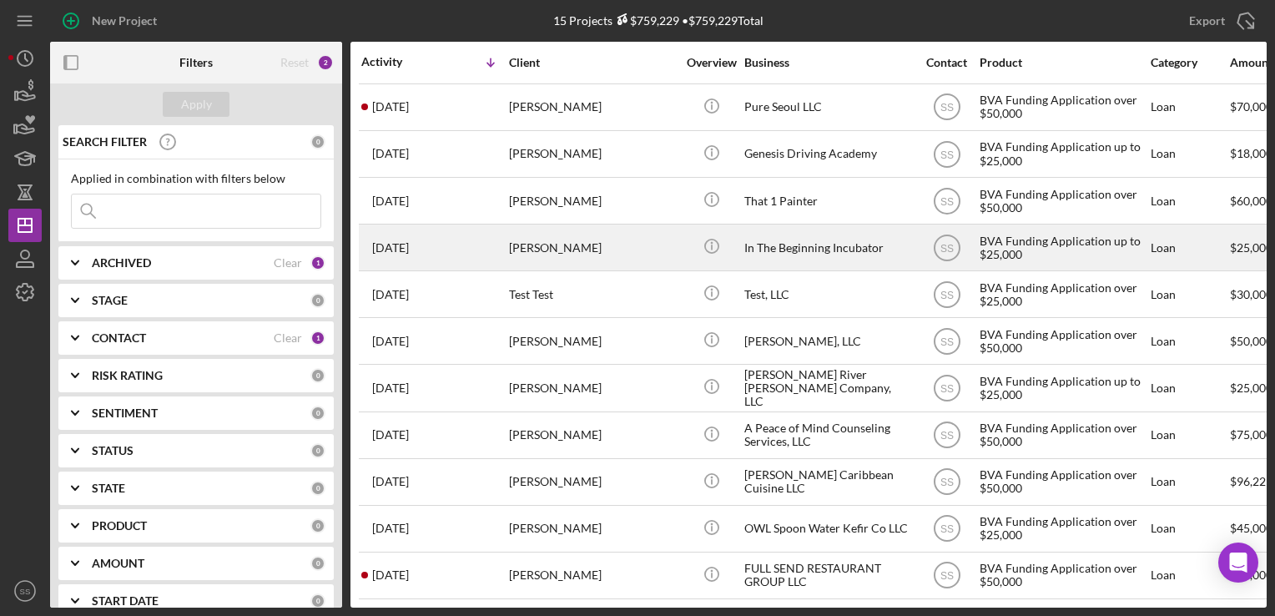
click at [540, 264] on div "[PERSON_NAME]" at bounding box center [592, 247] width 167 height 44
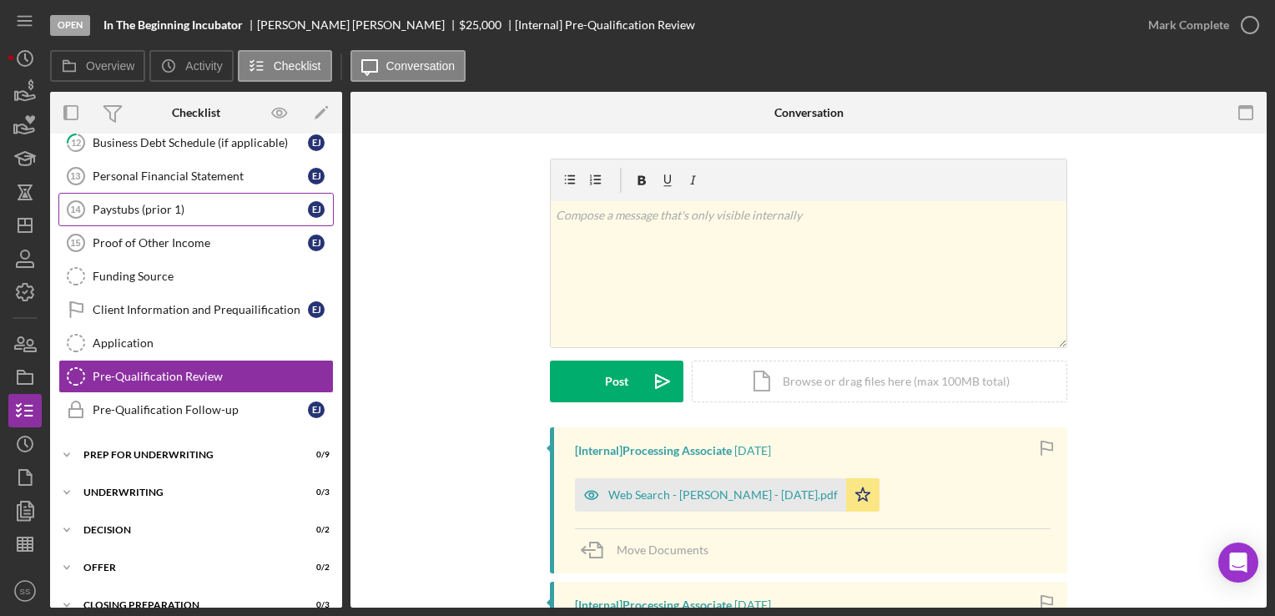
scroll to position [259, 0]
click at [228, 202] on div "Paystubs (prior 1)" at bounding box center [200, 208] width 215 height 13
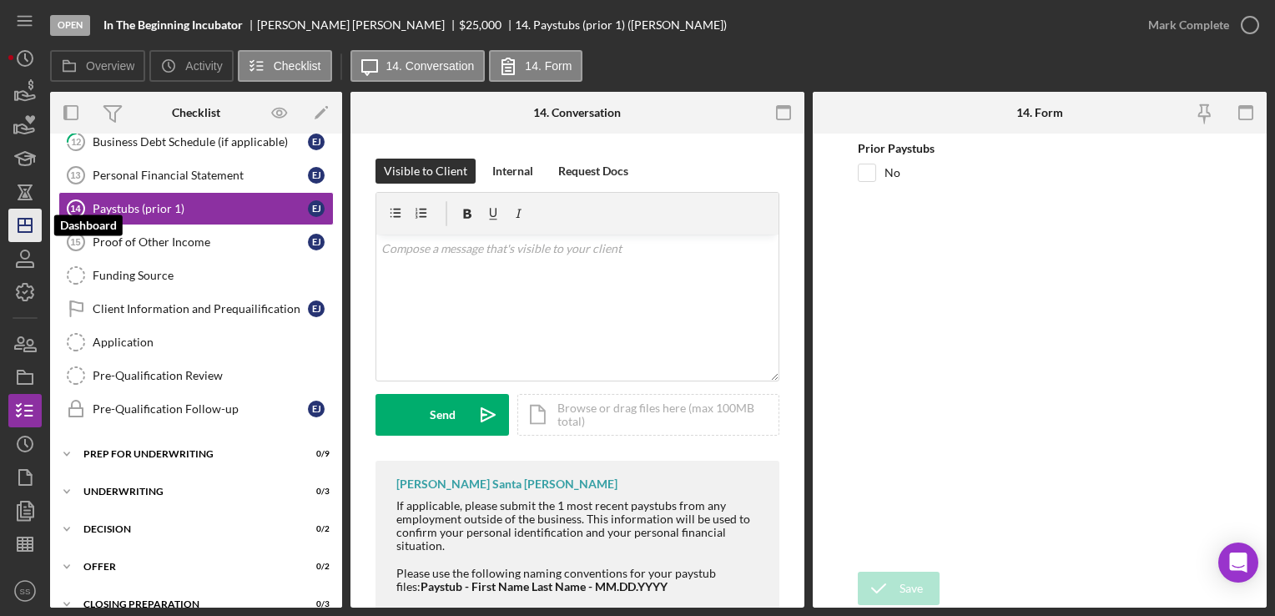
click at [26, 209] on icon "Icon/Dashboard" at bounding box center [25, 225] width 42 height 42
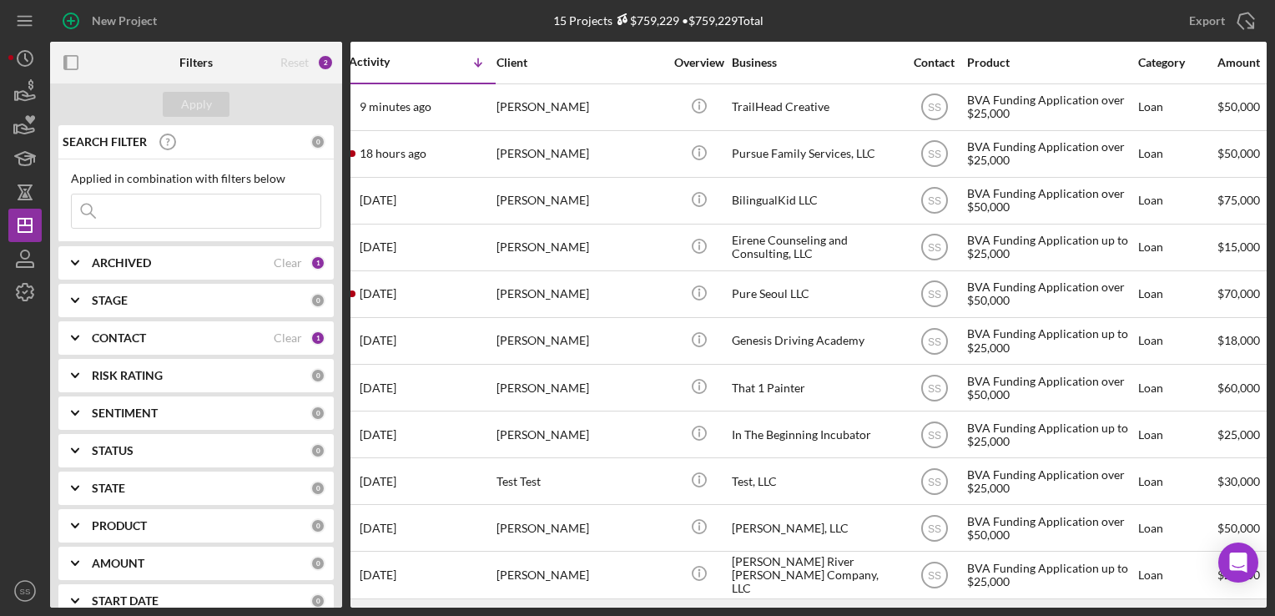
scroll to position [0, 33]
